Goal: Book appointment/travel/reservation

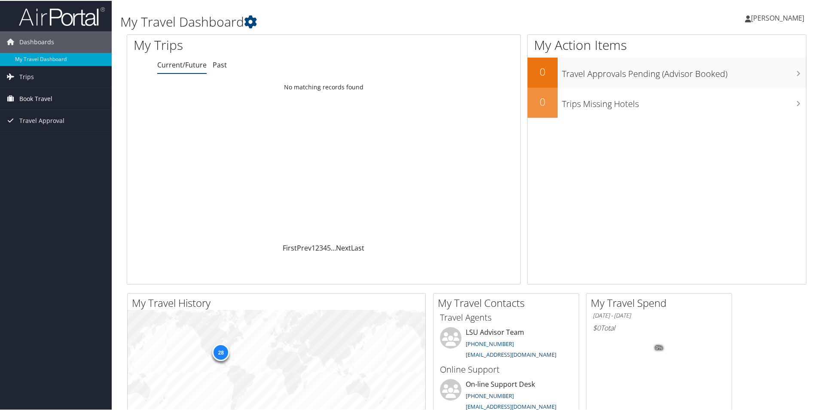
click at [41, 97] on span "Book Travel" at bounding box center [35, 97] width 33 height 21
click at [40, 129] on link "Book/Manage Online Trips" at bounding box center [56, 128] width 112 height 13
